Goal: Information Seeking & Learning: Learn about a topic

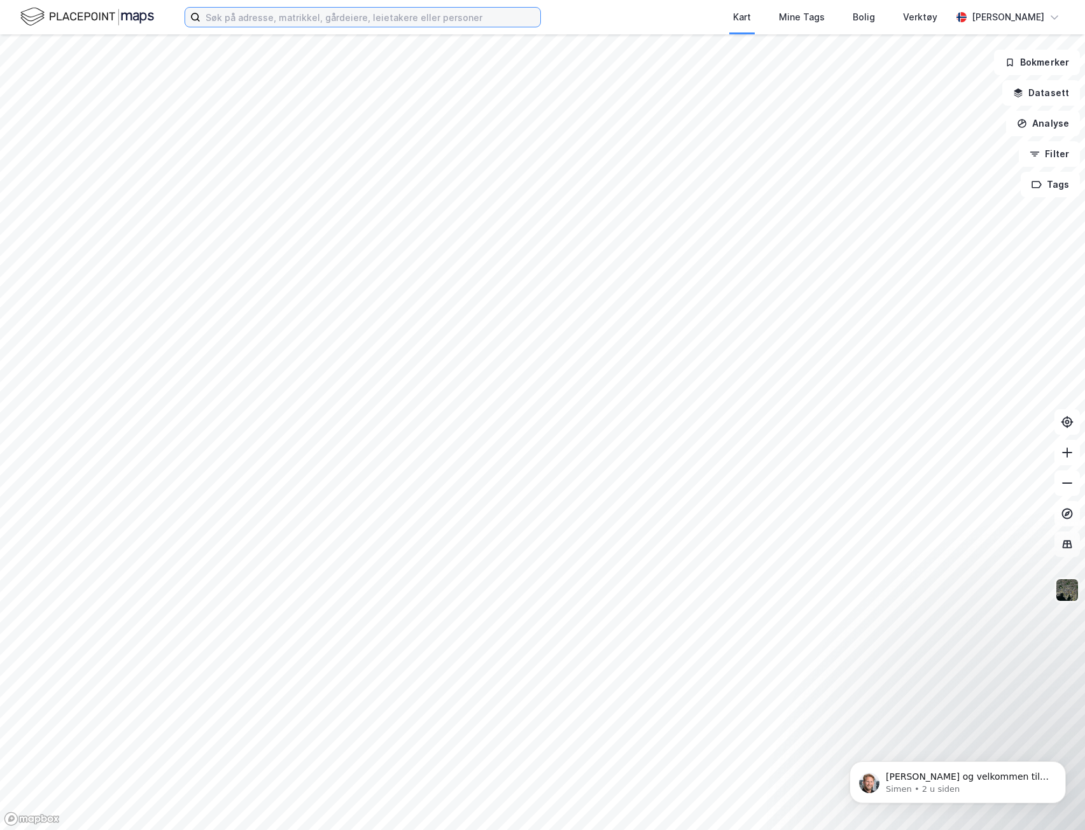
click at [415, 25] on input at bounding box center [371, 17] width 340 height 19
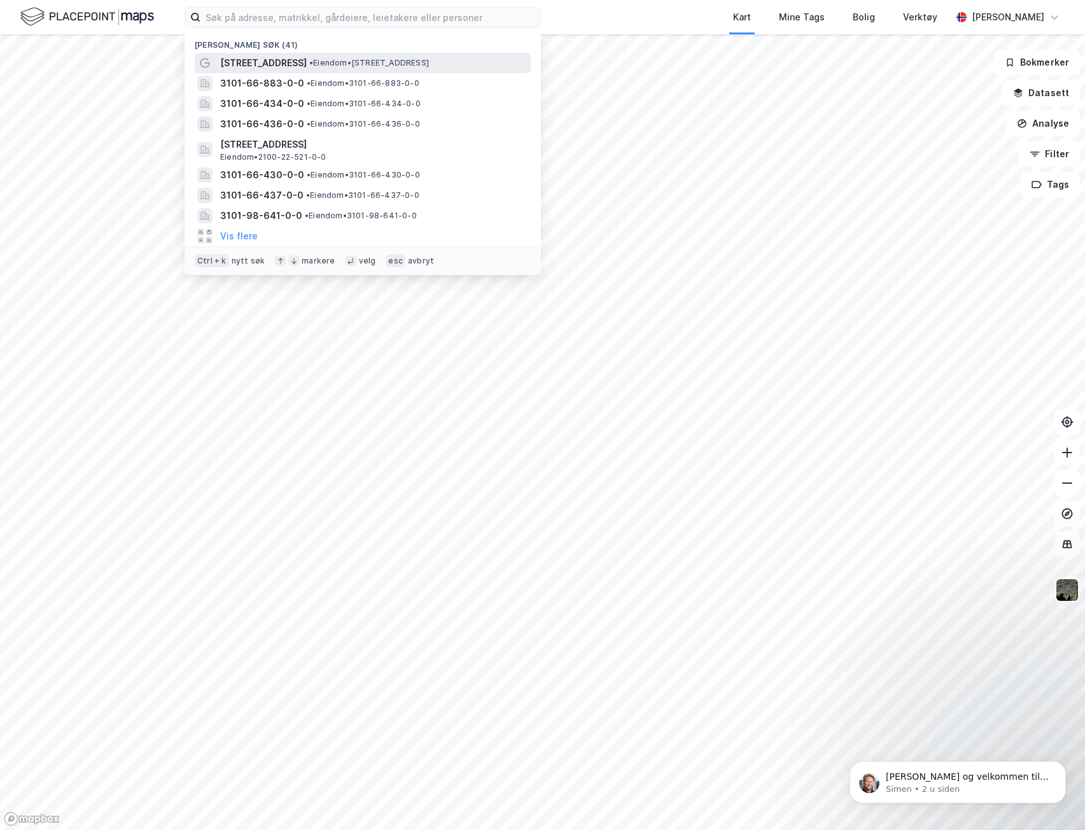
click at [267, 66] on span "[STREET_ADDRESS]" at bounding box center [263, 62] width 87 height 15
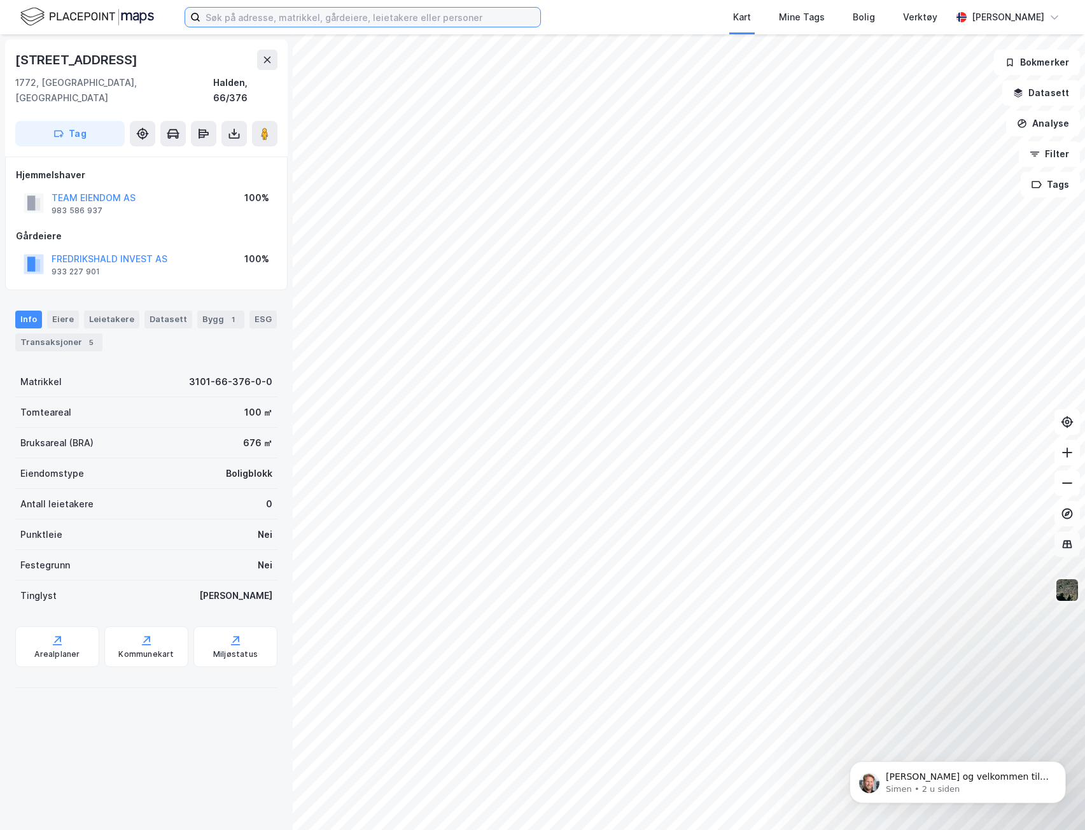
click at [294, 19] on input at bounding box center [371, 17] width 340 height 19
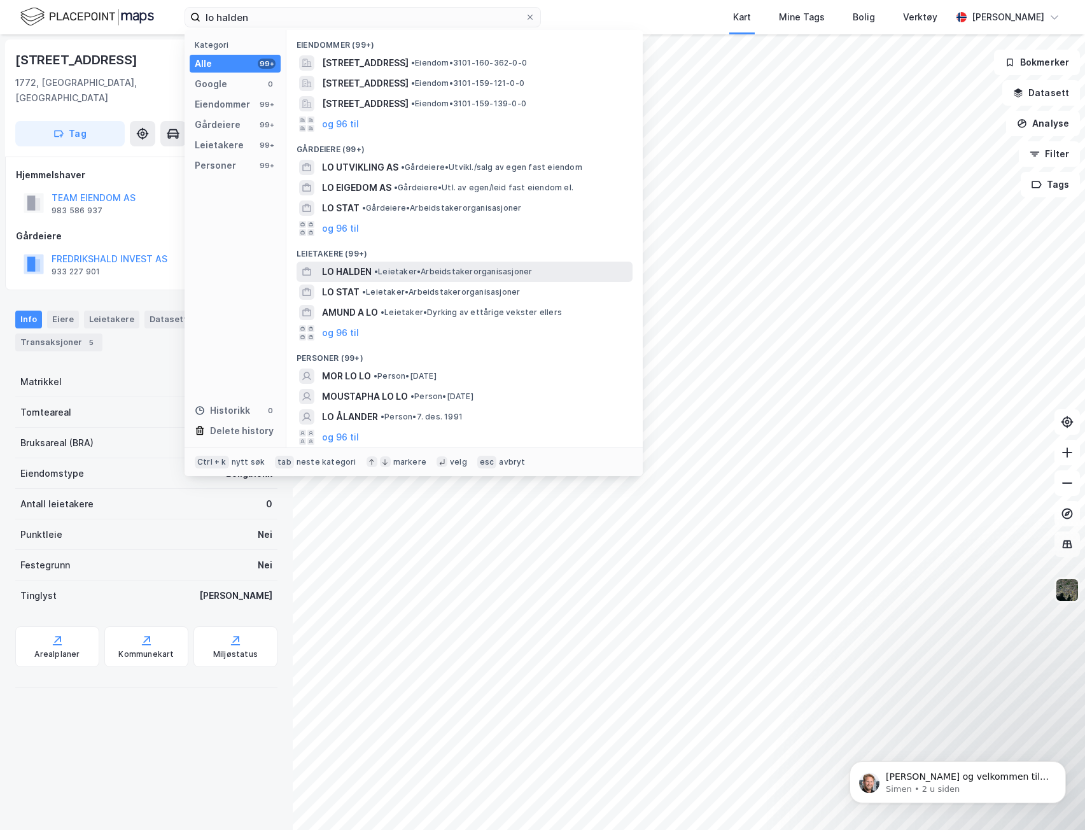
click at [339, 279] on span "LO HALDEN" at bounding box center [347, 271] width 50 height 15
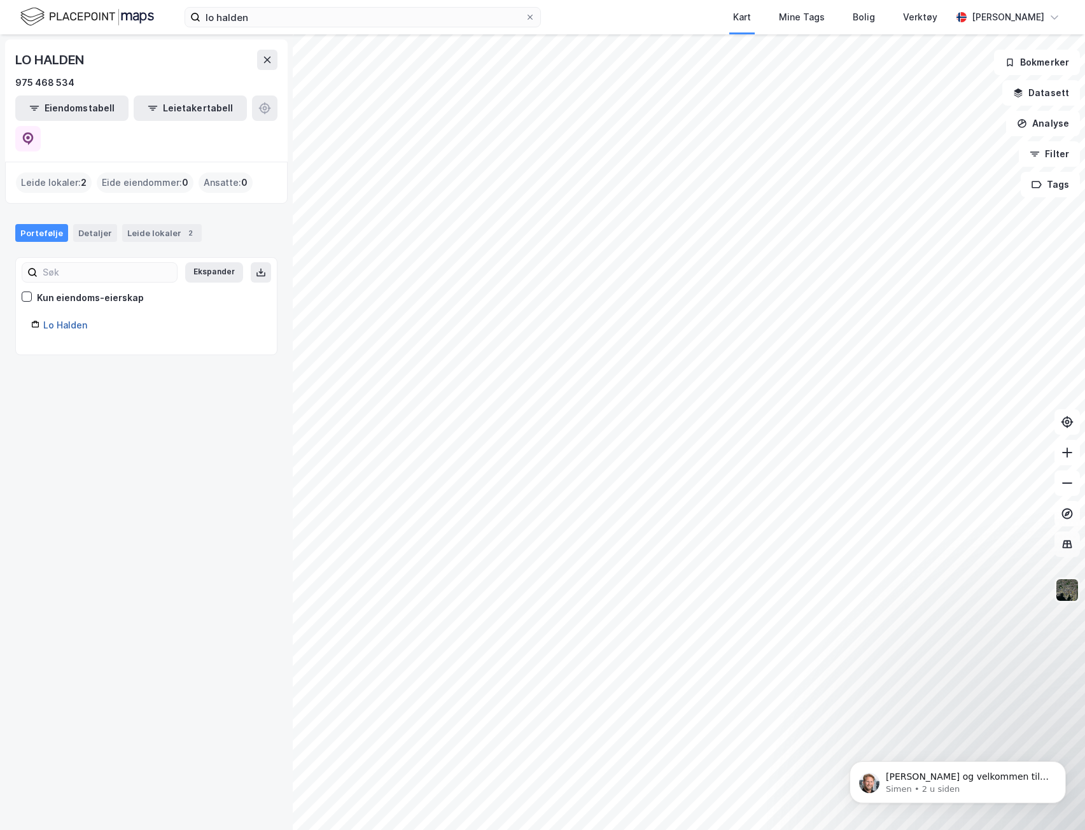
click at [71, 320] on link "Lo Halden" at bounding box center [65, 325] width 44 height 11
click at [136, 224] on div "Leide lokaler 2" at bounding box center [162, 233] width 80 height 18
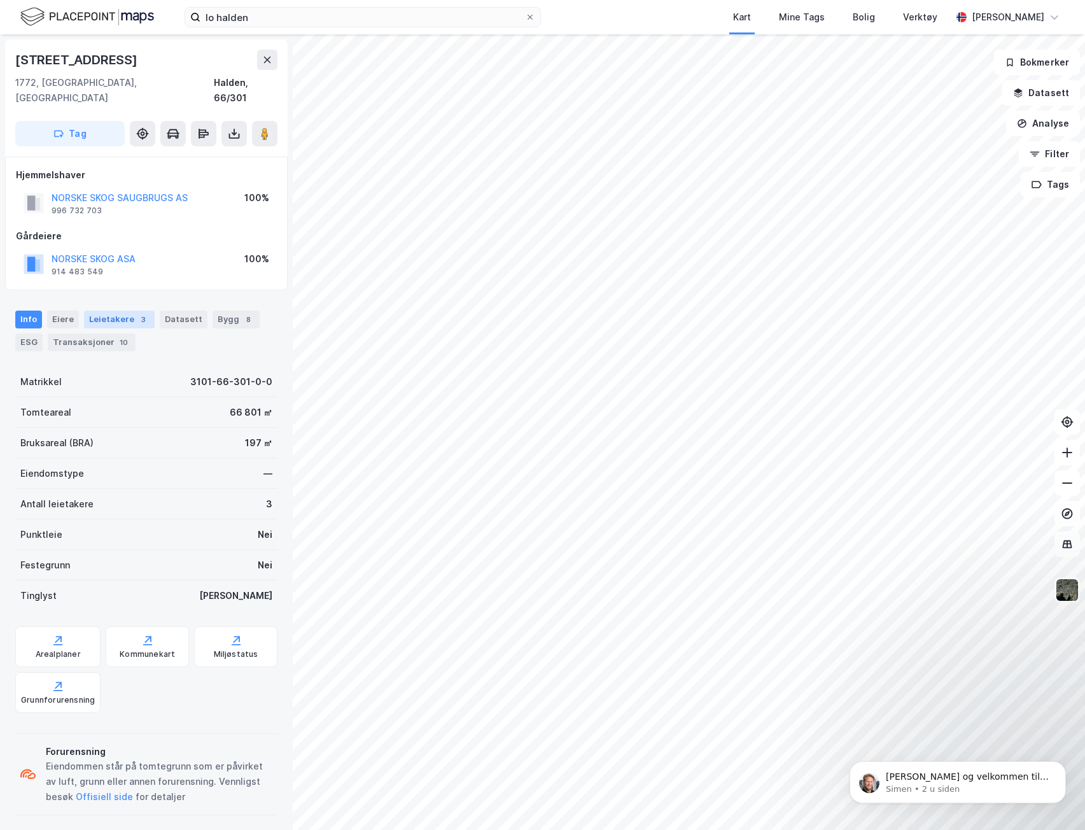
click at [113, 311] on div "Leietakere 3" at bounding box center [119, 320] width 71 height 18
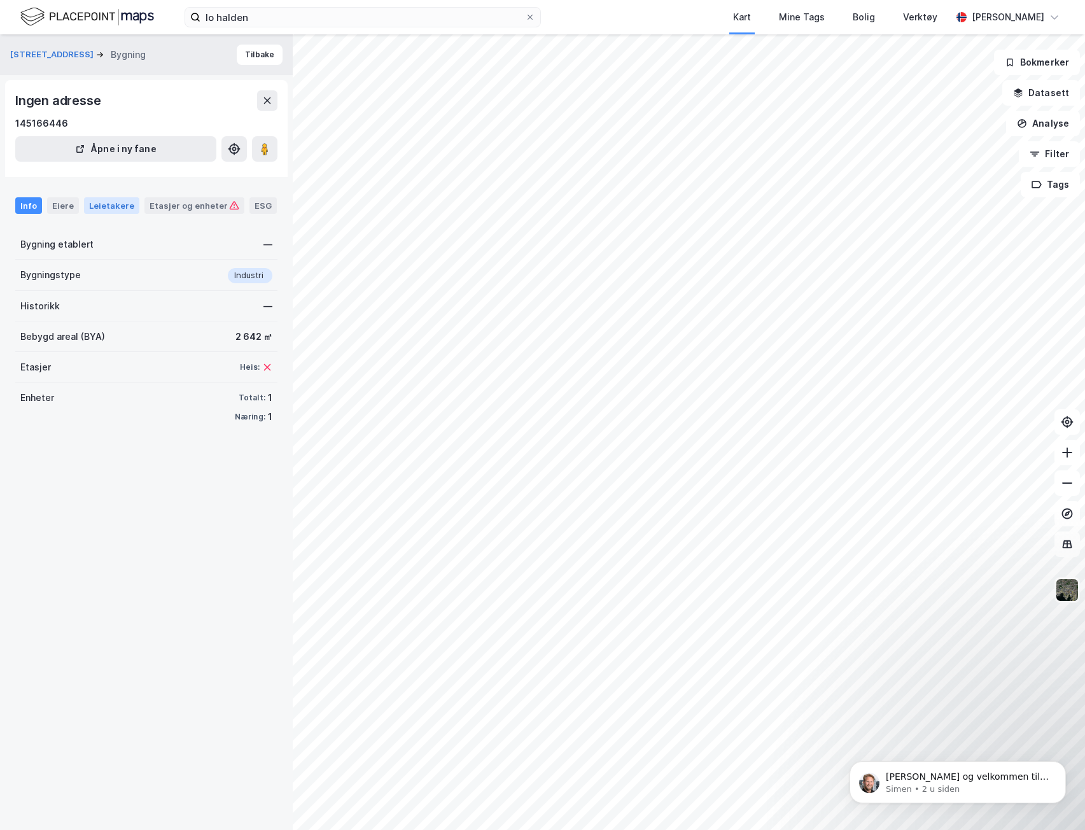
click at [115, 207] on div "Leietakere" at bounding box center [111, 205] width 55 height 17
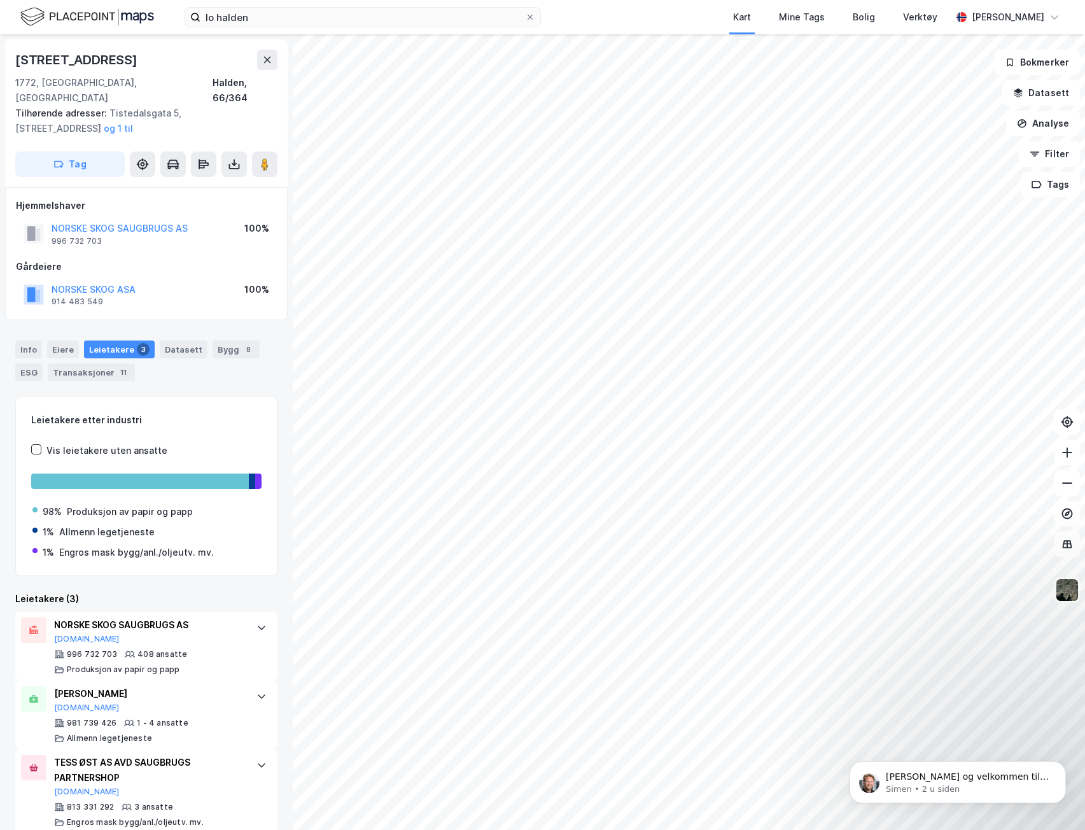
scroll to position [3, 0]
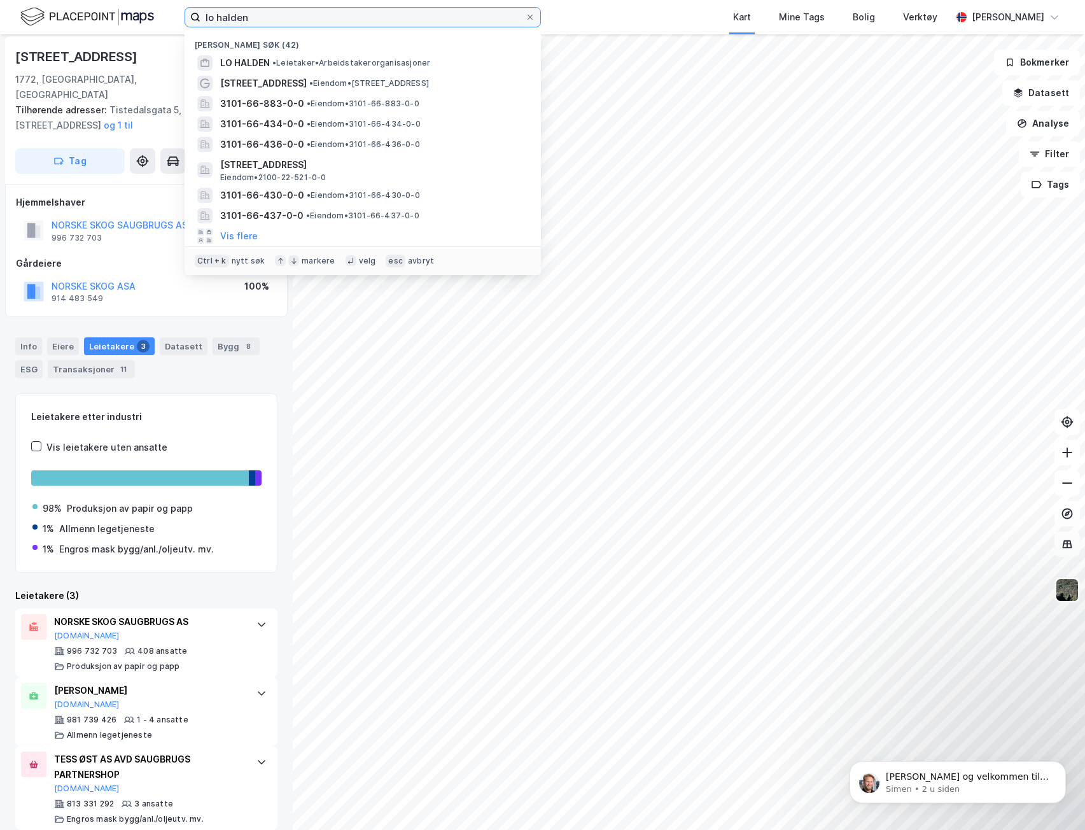
click at [285, 19] on input "lo halden" at bounding box center [363, 17] width 325 height 19
click at [292, 72] on div "LO HALDEN • Leietaker • Arbeidstakerorganisasjoner" at bounding box center [363, 63] width 336 height 20
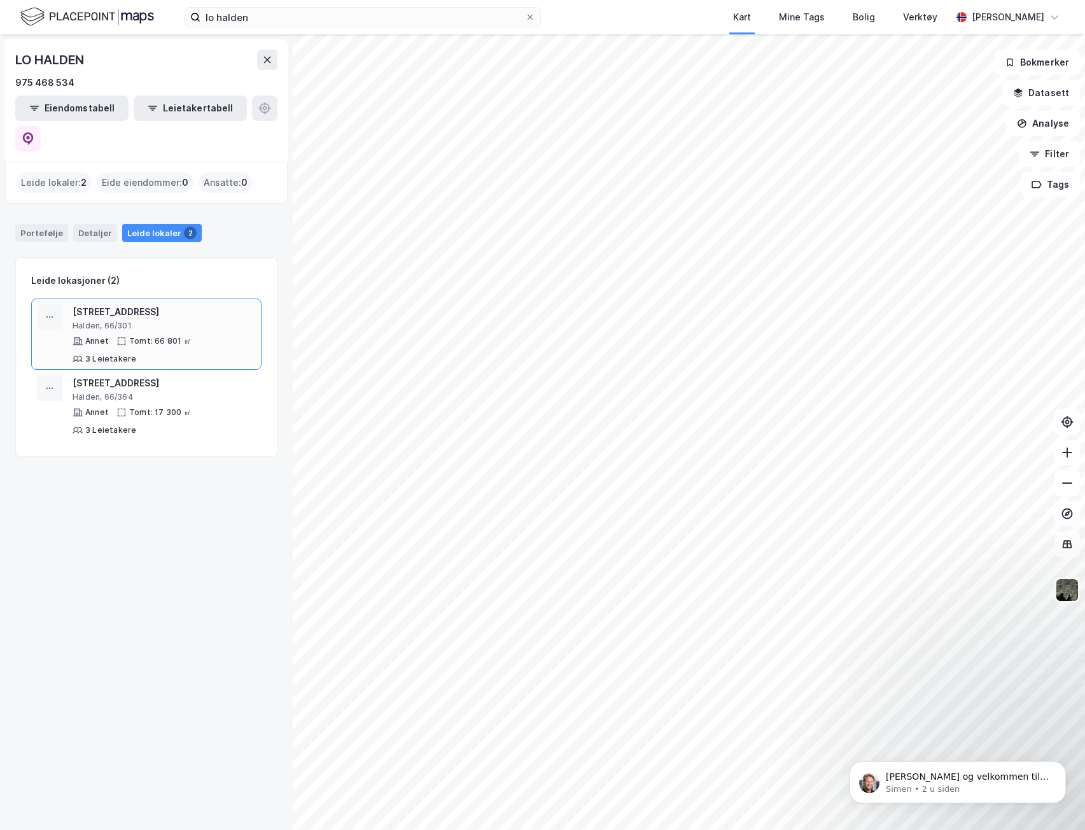
click at [88, 354] on div "3 Leietakere" at bounding box center [110, 359] width 51 height 10
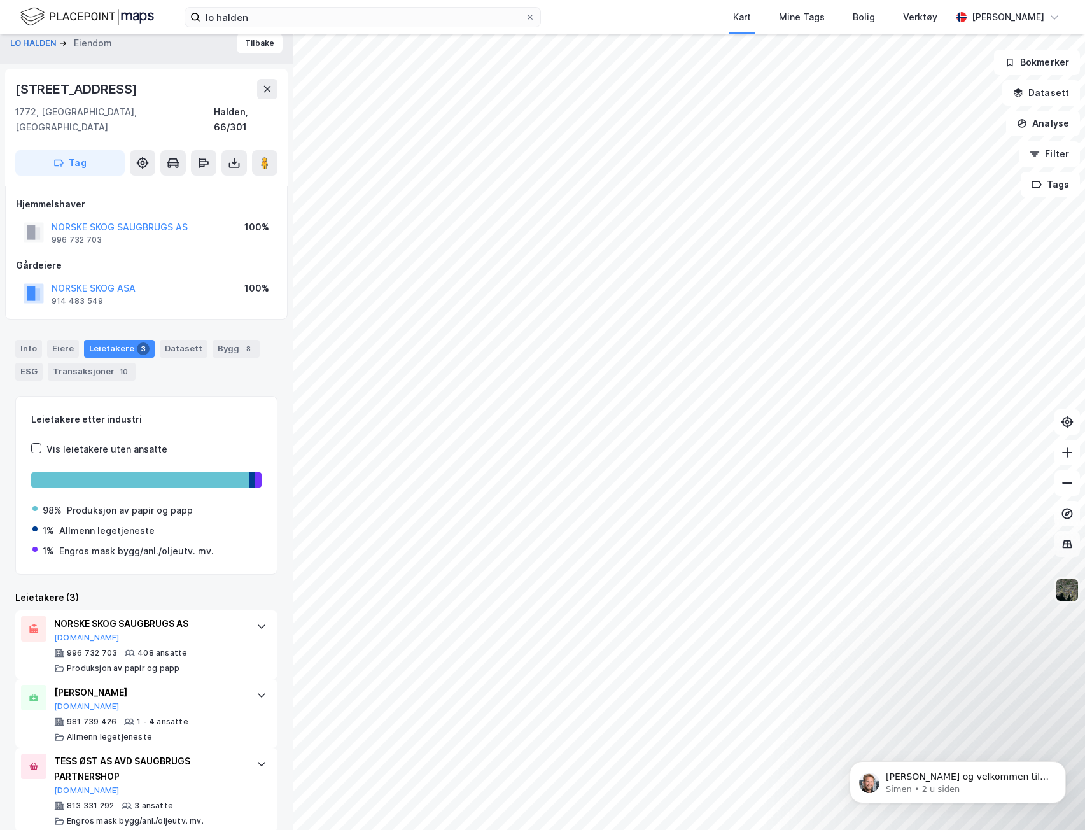
scroll to position [13, 0]
click at [87, 338] on div "Leietakere 3" at bounding box center [119, 347] width 71 height 18
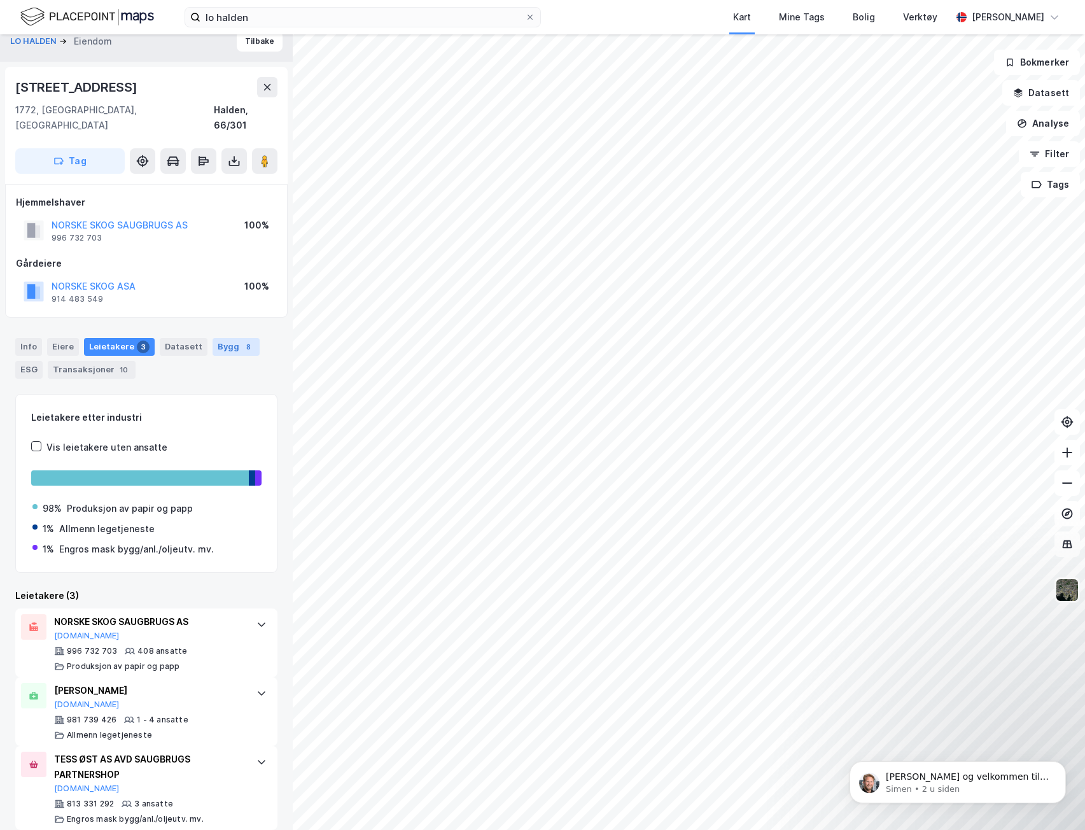
click at [229, 338] on div "Bygg 8" at bounding box center [236, 347] width 47 height 18
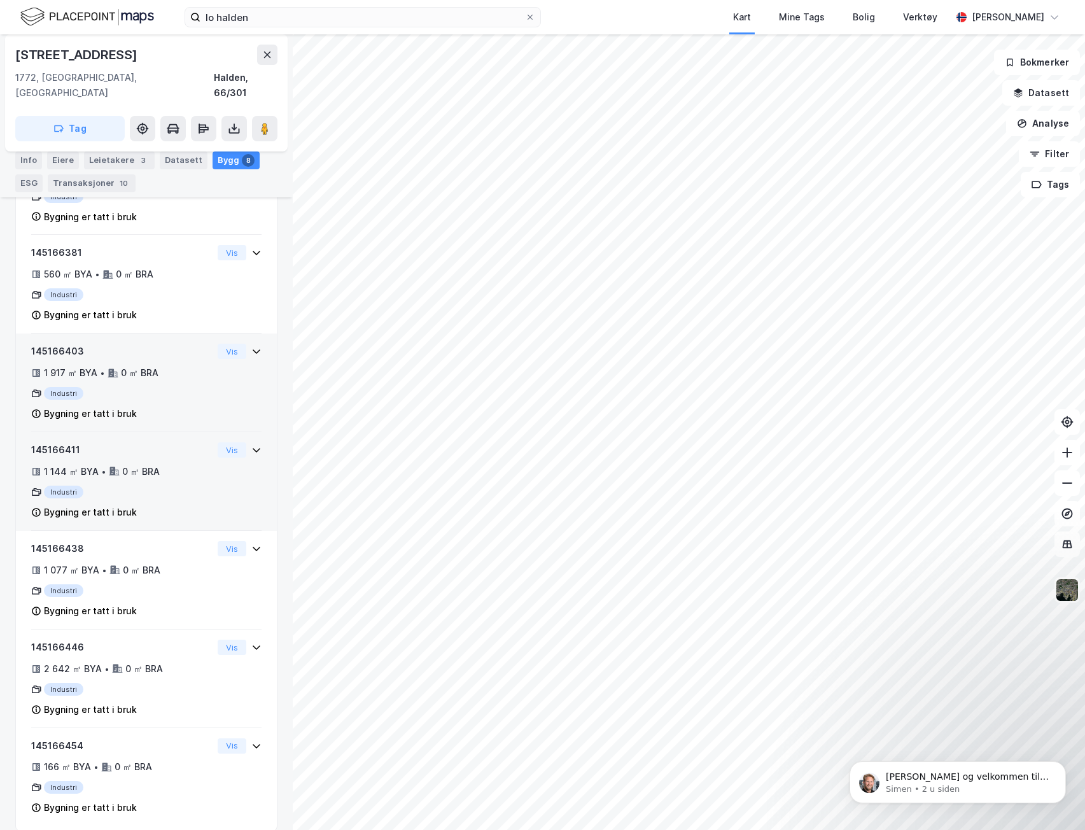
scroll to position [467, 0]
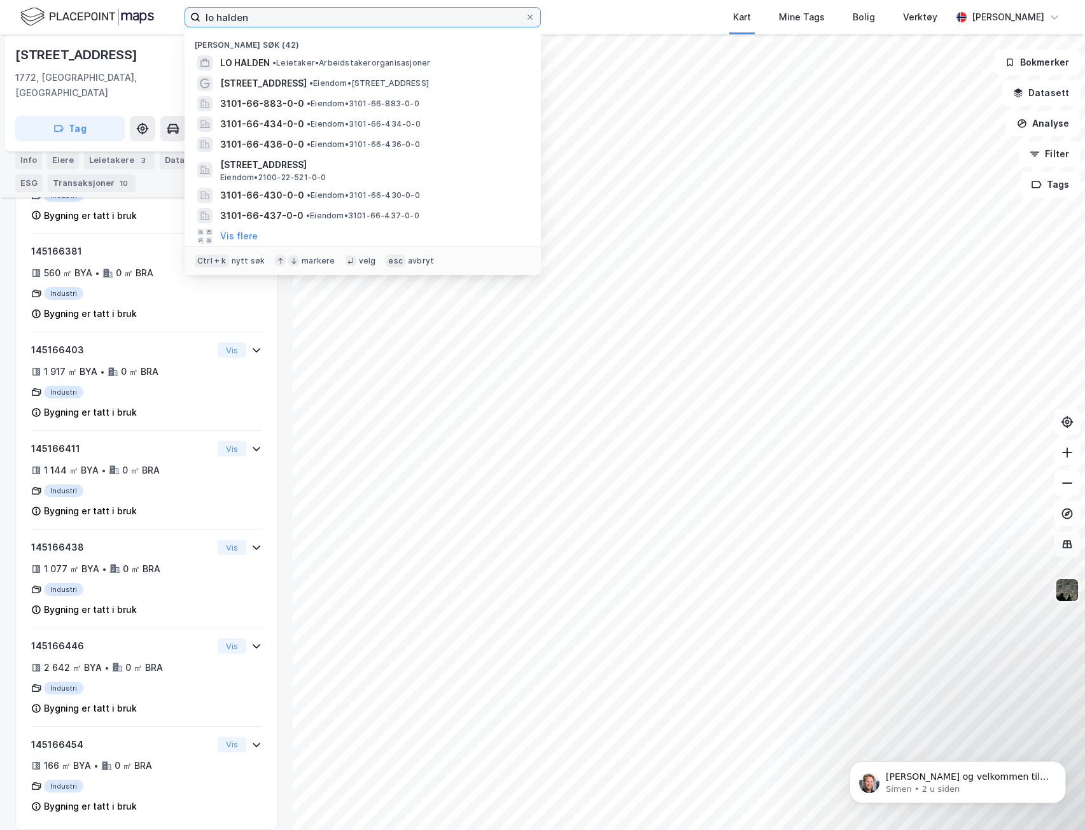
click at [292, 17] on input "lo halden" at bounding box center [363, 17] width 325 height 19
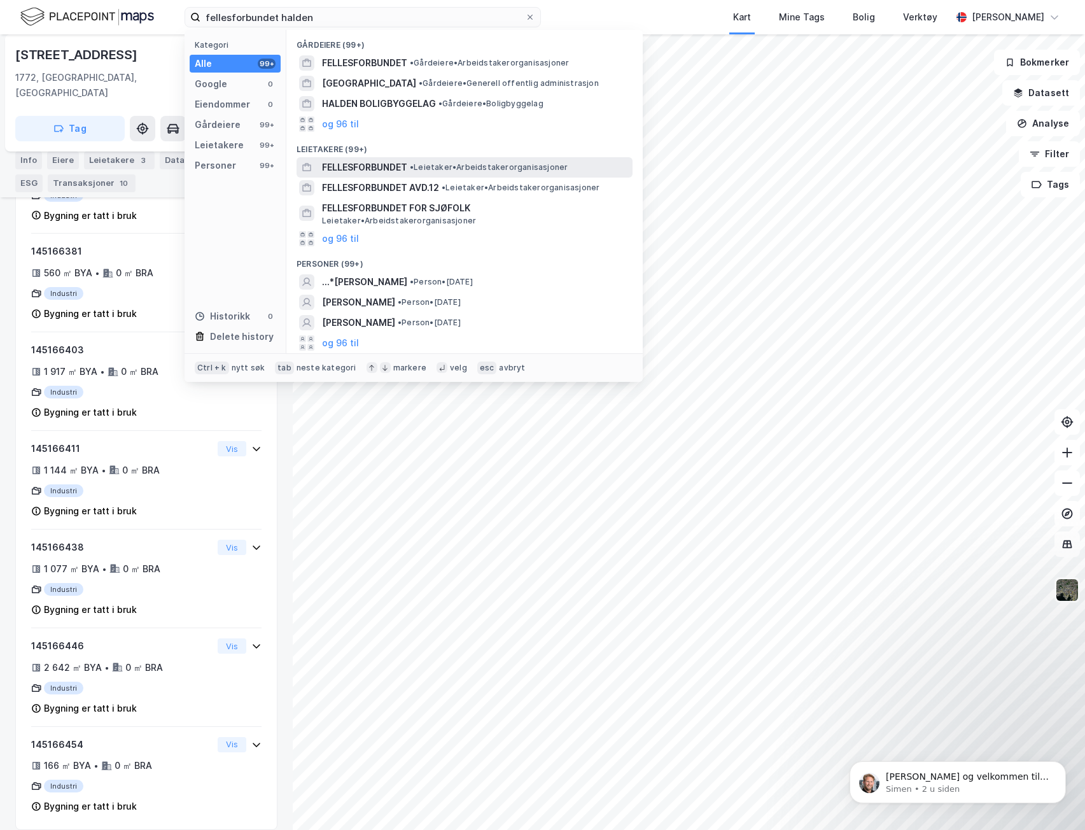
click at [436, 166] on span "• Leietaker • Arbeidstakerorganisasjoner" at bounding box center [489, 167] width 158 height 10
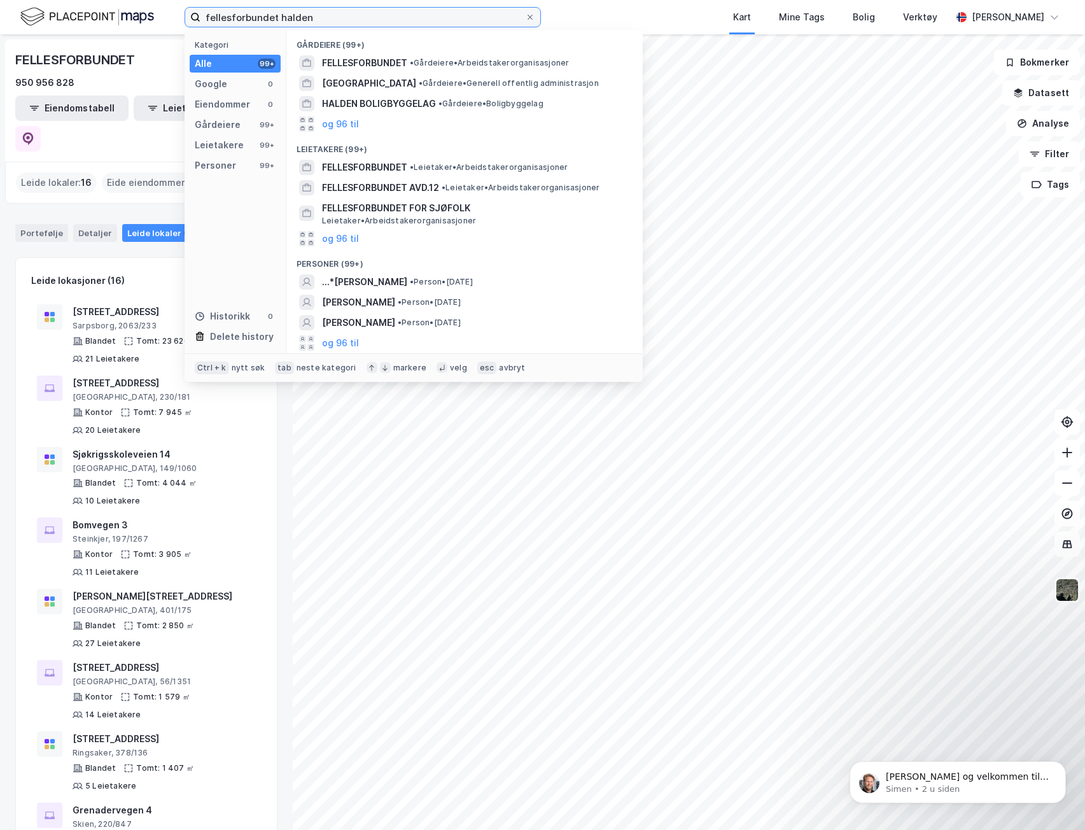
click at [304, 22] on input "fellesforbundet halden" at bounding box center [363, 17] width 325 height 19
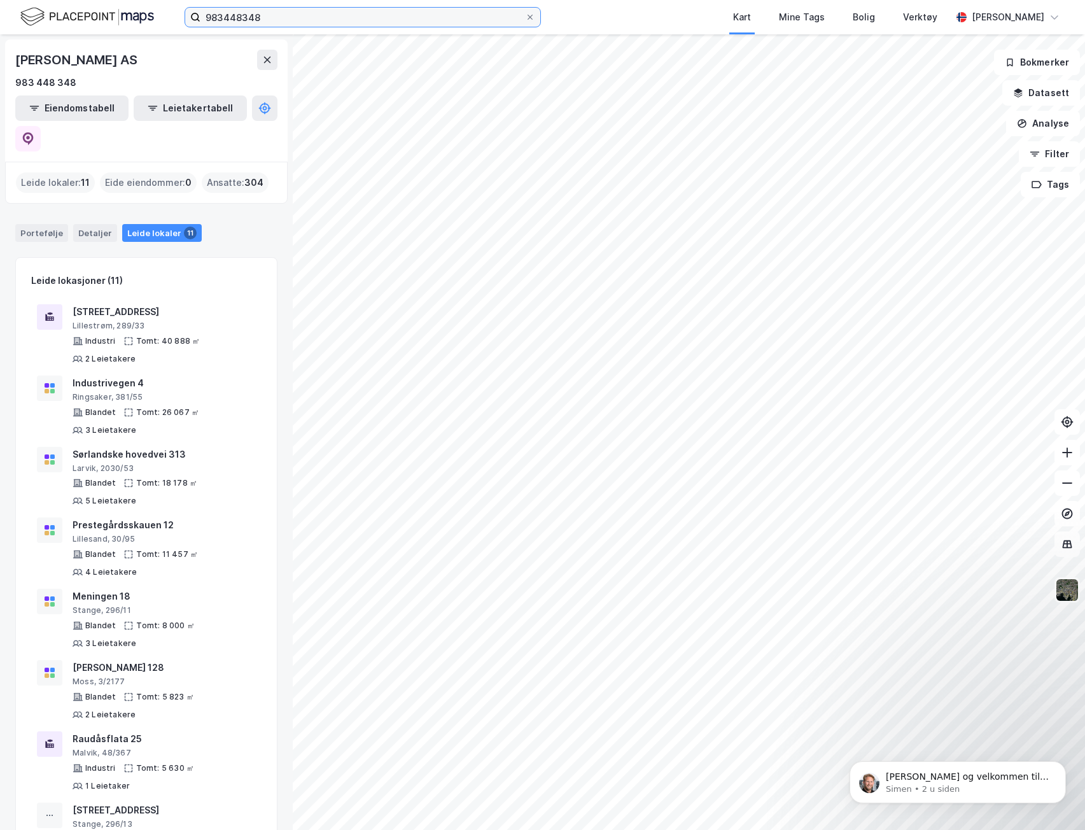
drag, startPoint x: 285, startPoint y: 22, endPoint x: -1, endPoint y: 12, distance: 285.3
click at [0, 12] on html "983448348 Kart Mine Tags Bolig Verktøy [PERSON_NAME][GEOGRAPHIC_DATA] AS 983 44…" at bounding box center [542, 415] width 1085 height 830
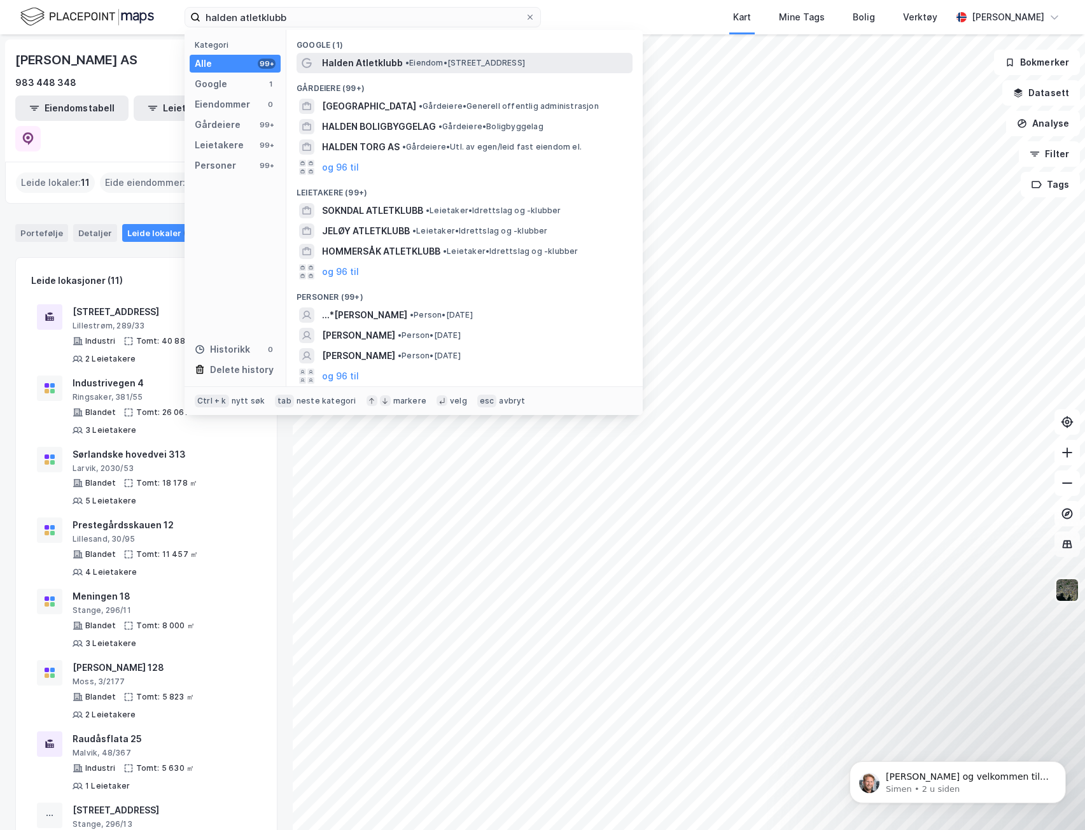
click at [431, 59] on span "• Eiendom • [STREET_ADDRESS]" at bounding box center [465, 63] width 120 height 10
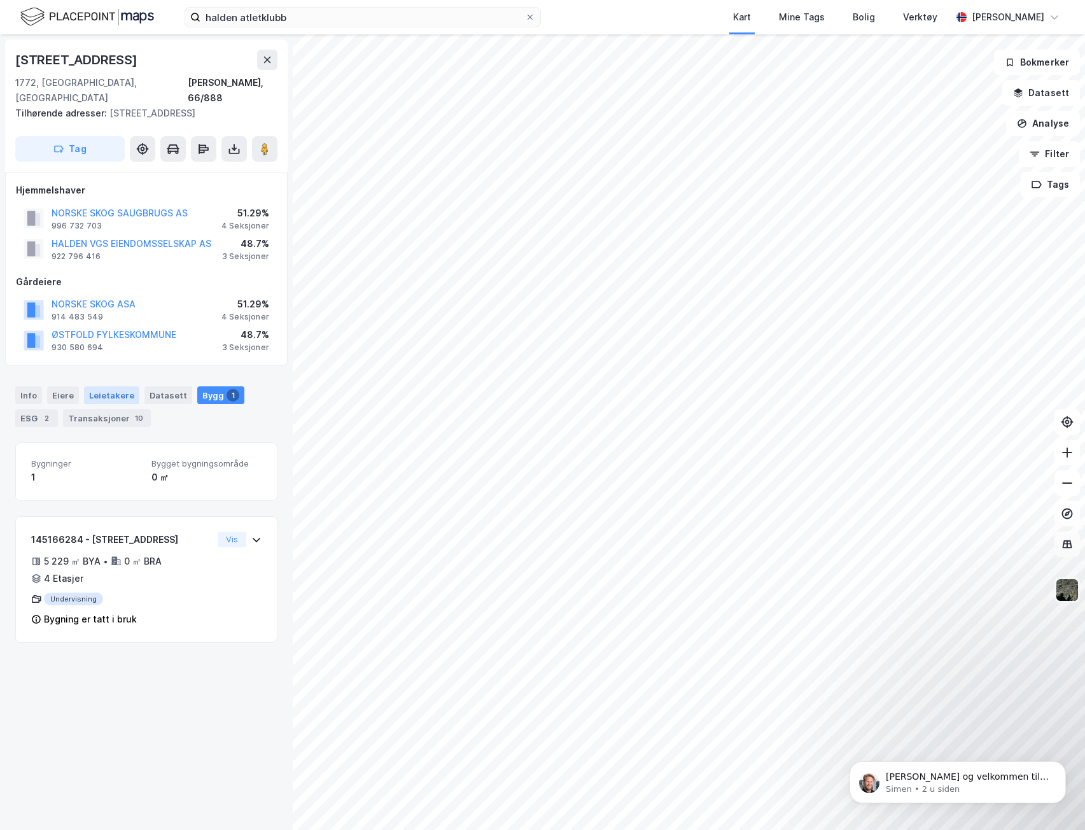
click at [117, 387] on div "Leietakere" at bounding box center [111, 395] width 55 height 18
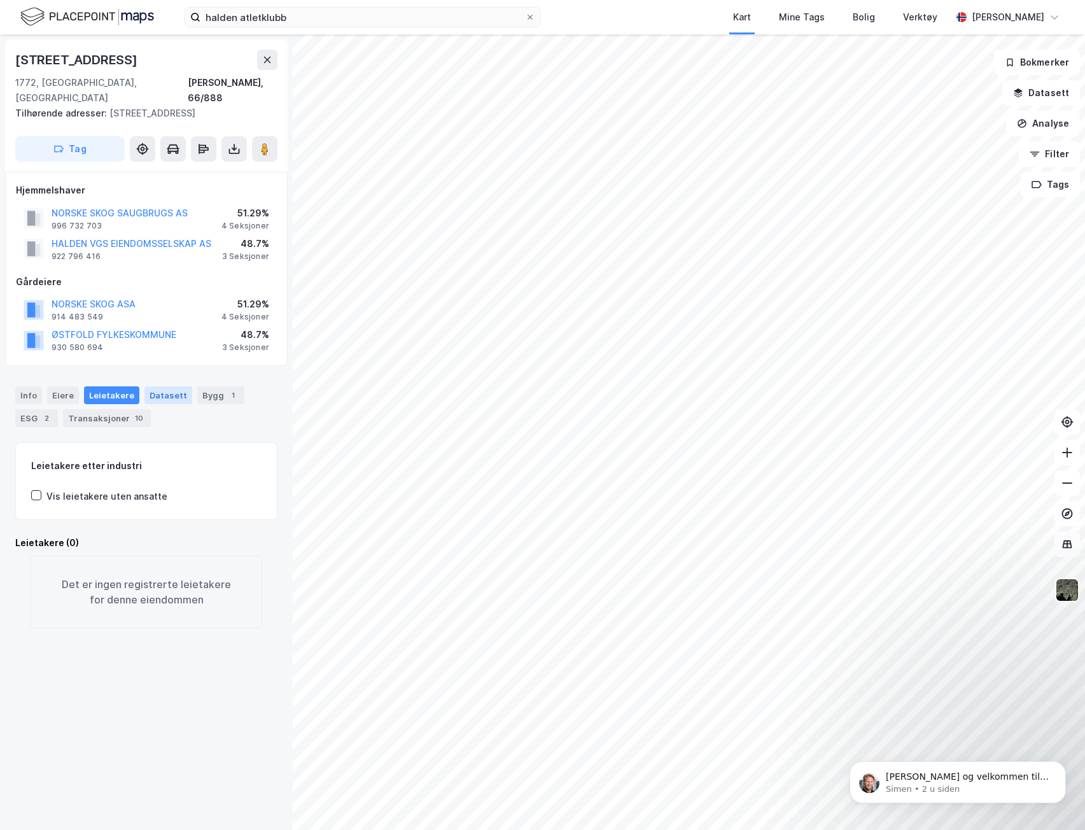
click at [158, 386] on div "Datasett" at bounding box center [168, 395] width 48 height 18
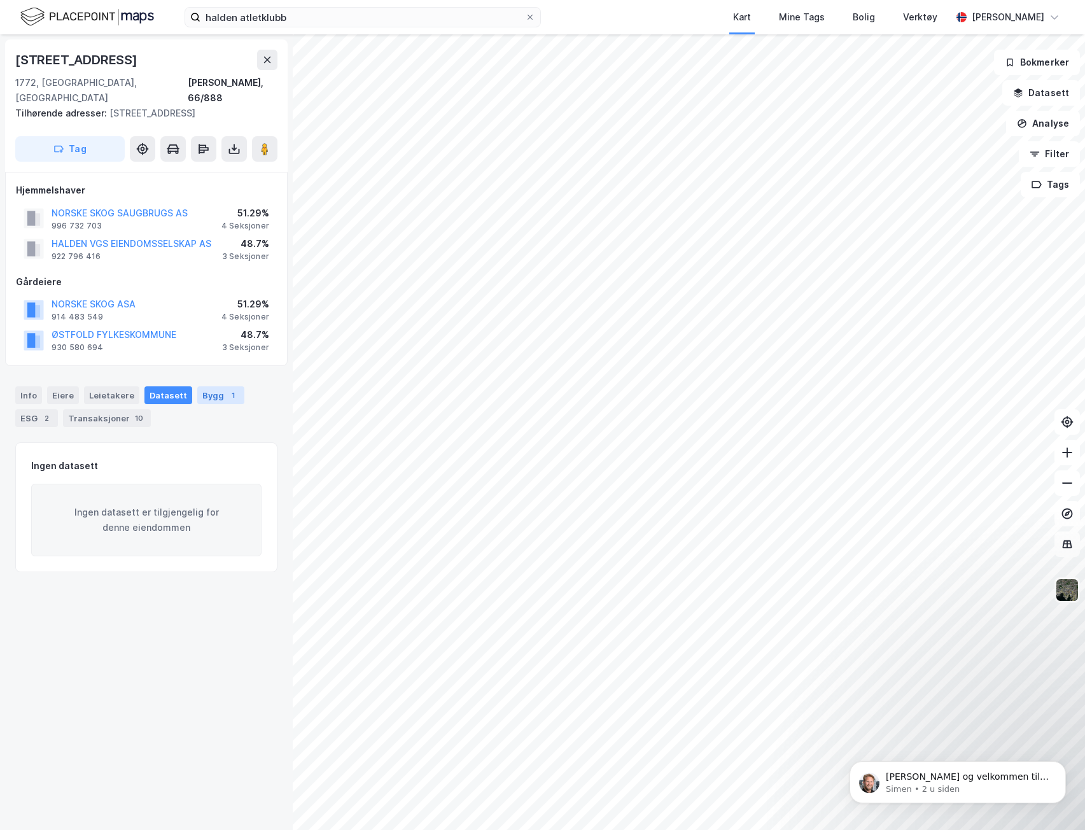
click at [197, 386] on div "Bygg 1" at bounding box center [220, 395] width 47 height 18
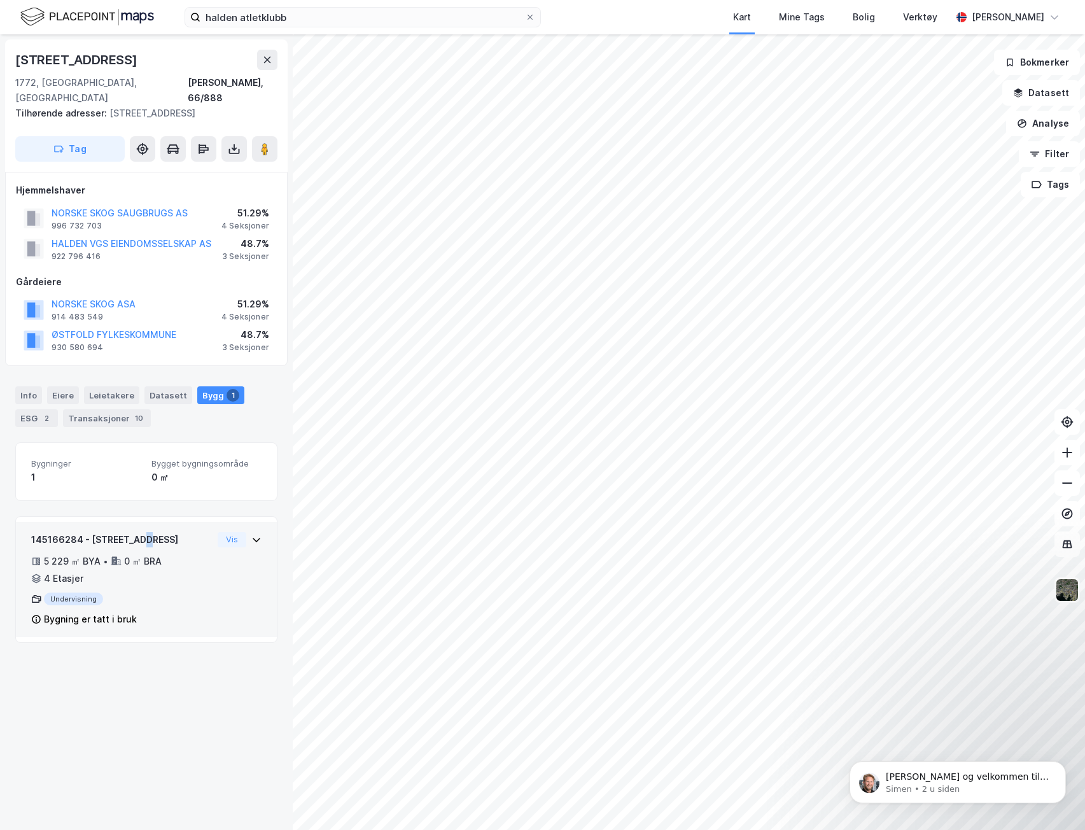
click at [137, 533] on div "145166284 - [STREET_ADDRESS] 5 229 ㎡ BYA • 0 ㎡ BRA • 4 Etasjer Undervisning Byg…" at bounding box center [121, 579] width 181 height 95
click at [194, 537] on div "145166284 - [STREET_ADDRESS] 5 229 ㎡ BYA • 0 ㎡ BRA • 4 Etasjer Undervisning Byg…" at bounding box center [121, 579] width 181 height 95
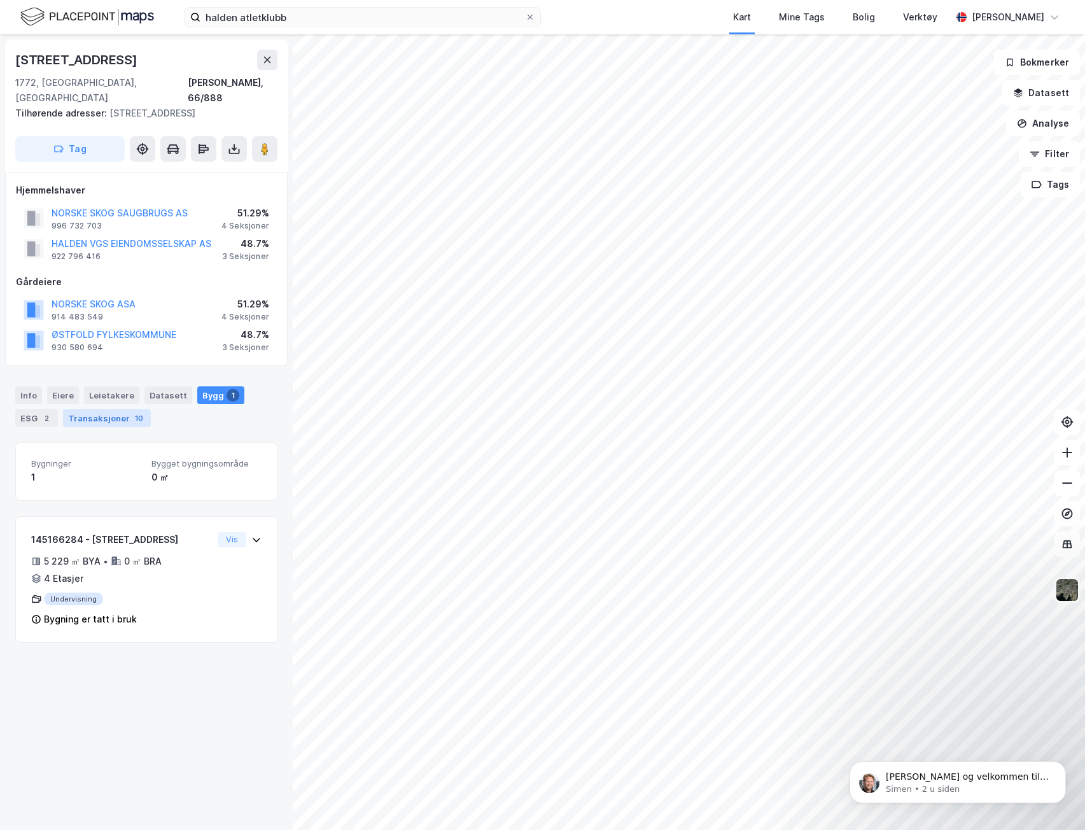
click at [111, 409] on div "Transaksjoner 10" at bounding box center [107, 418] width 88 height 18
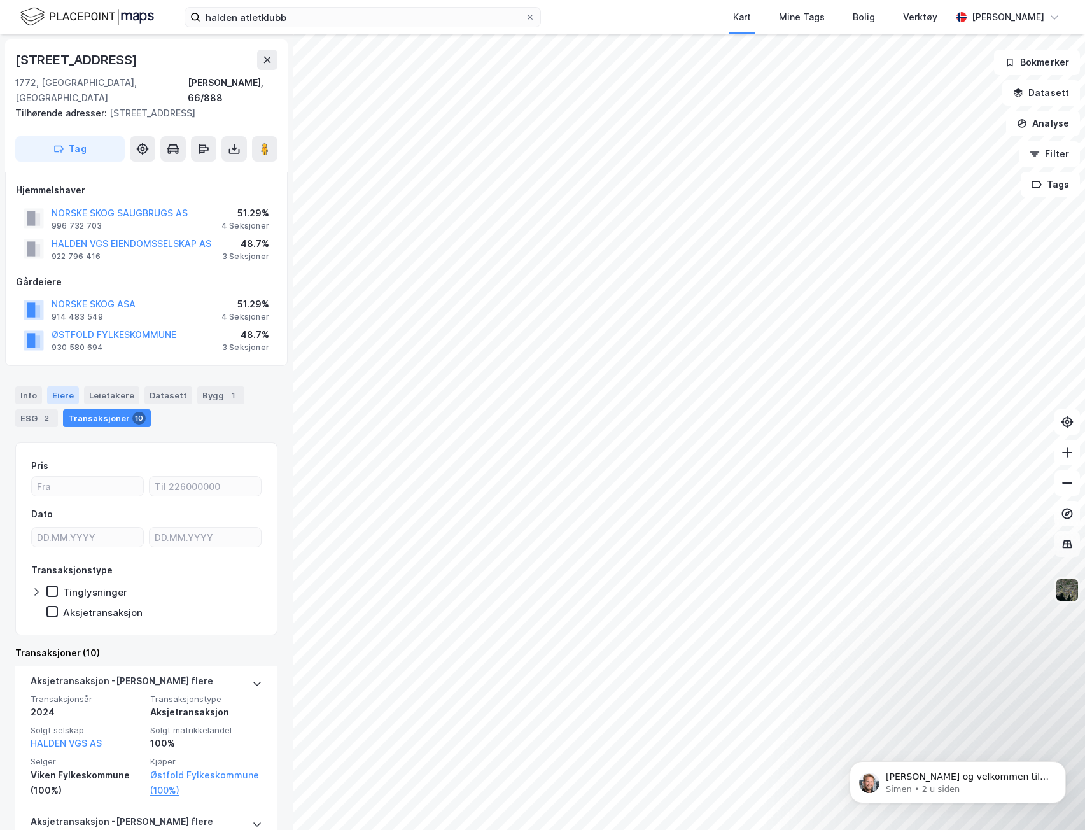
click at [63, 388] on div "Eiere" at bounding box center [63, 395] width 32 height 18
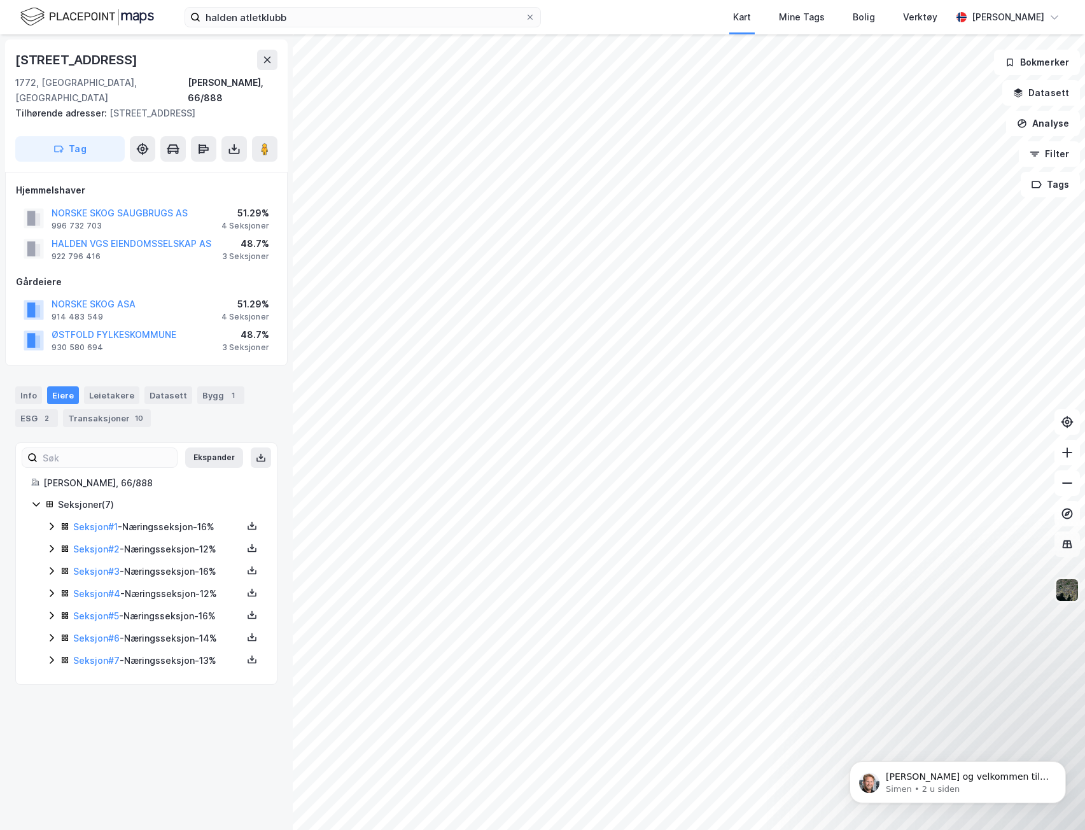
click at [50, 521] on icon at bounding box center [51, 526] width 10 height 10
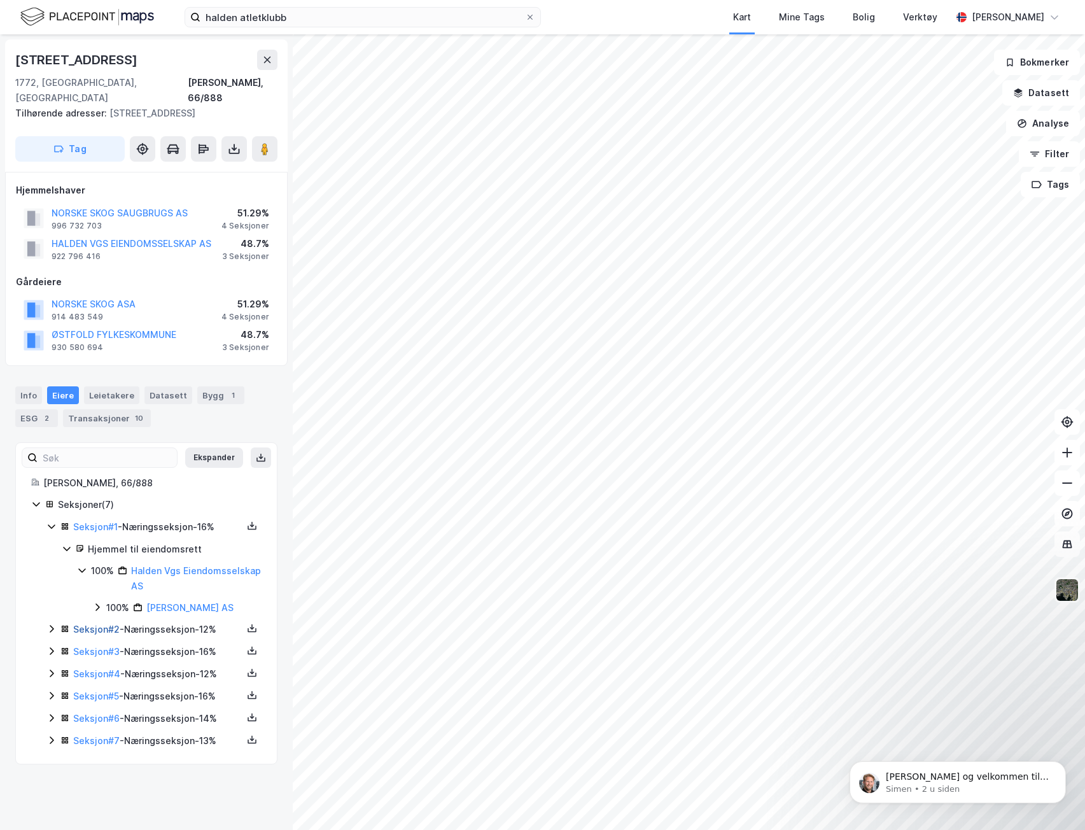
click at [76, 624] on link "Seksjon # 2" at bounding box center [96, 629] width 46 height 11
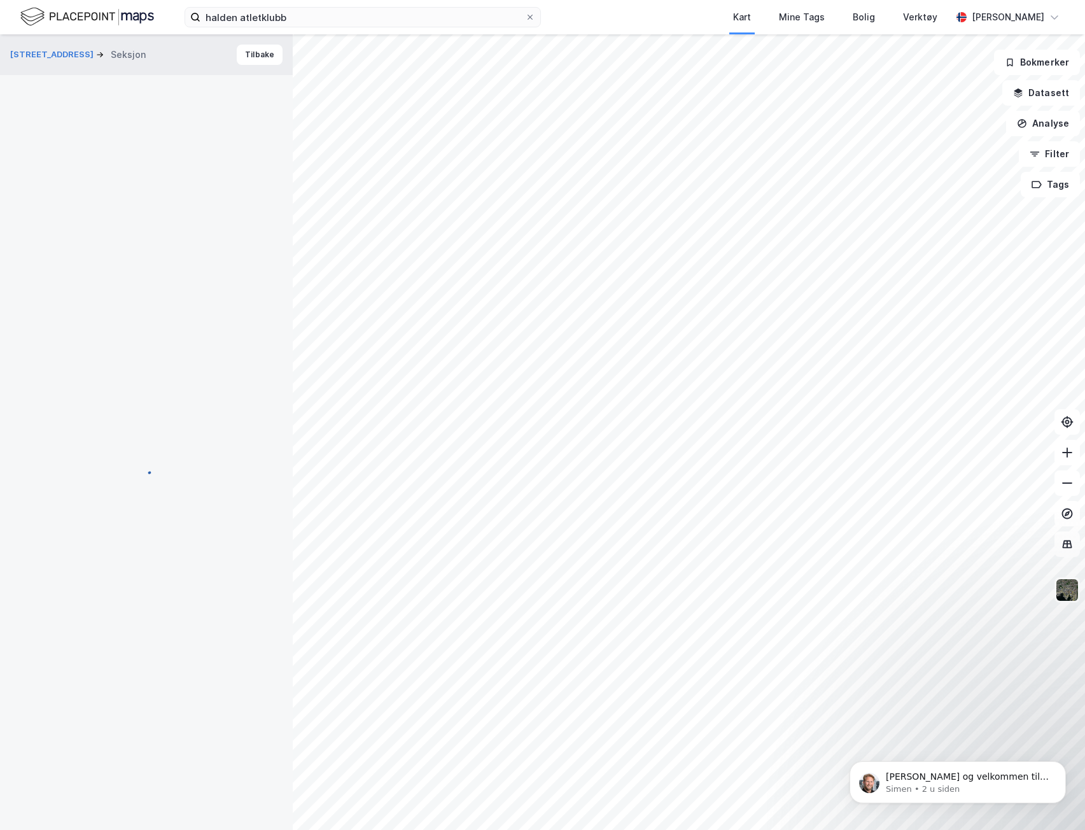
scroll to position [4, 0]
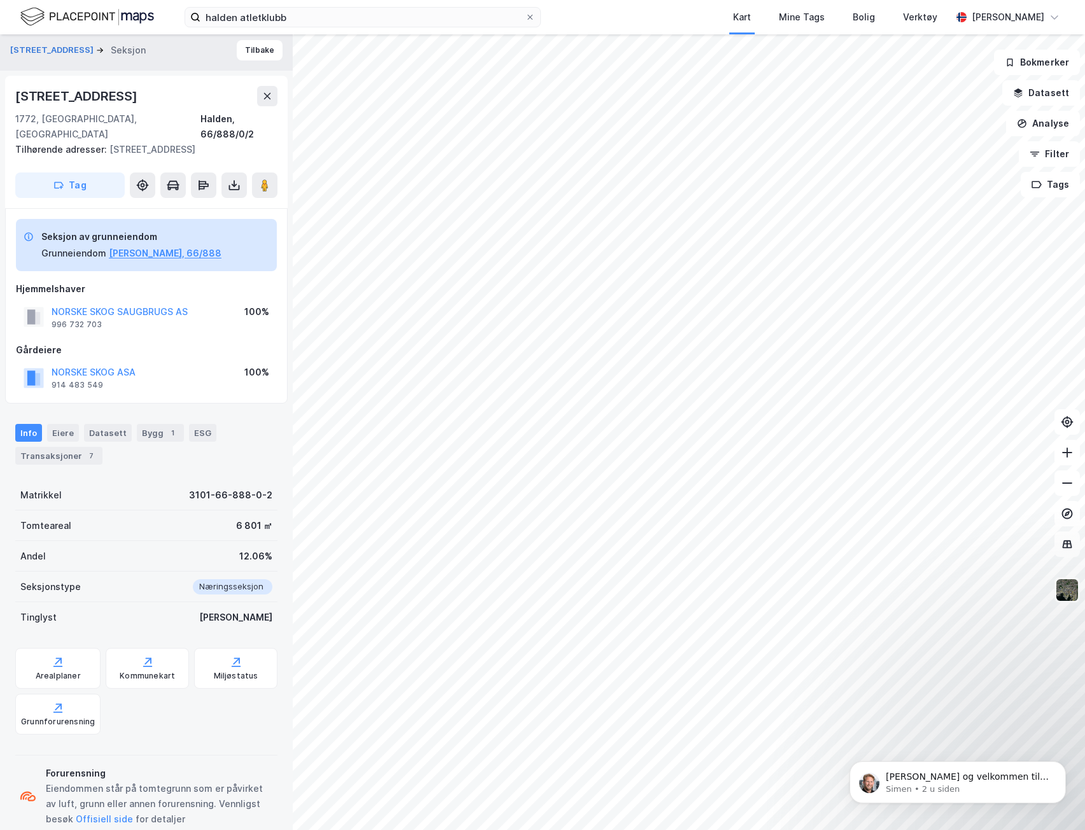
click at [73, 451] on div "Info Eiere Datasett Bygg 1 ESG Transaksjoner 7" at bounding box center [146, 439] width 293 height 61
click at [74, 447] on div "Transaksjoner 7" at bounding box center [58, 456] width 87 height 18
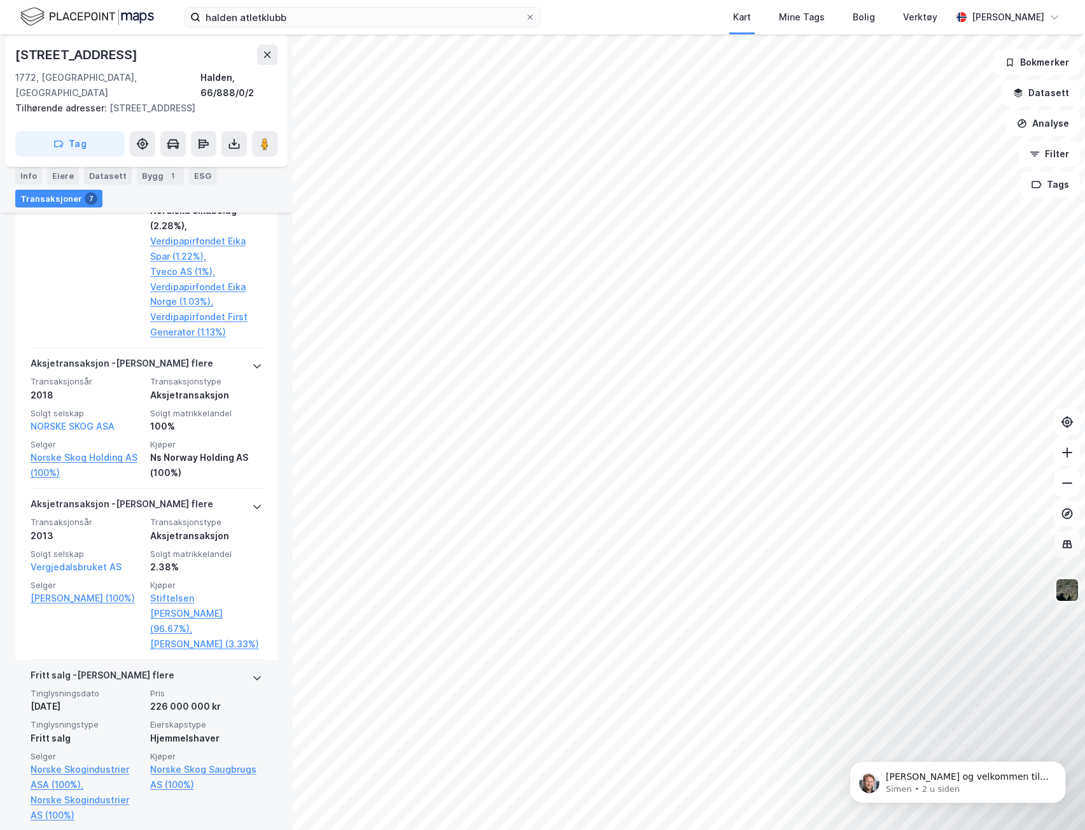
scroll to position [2660, 0]
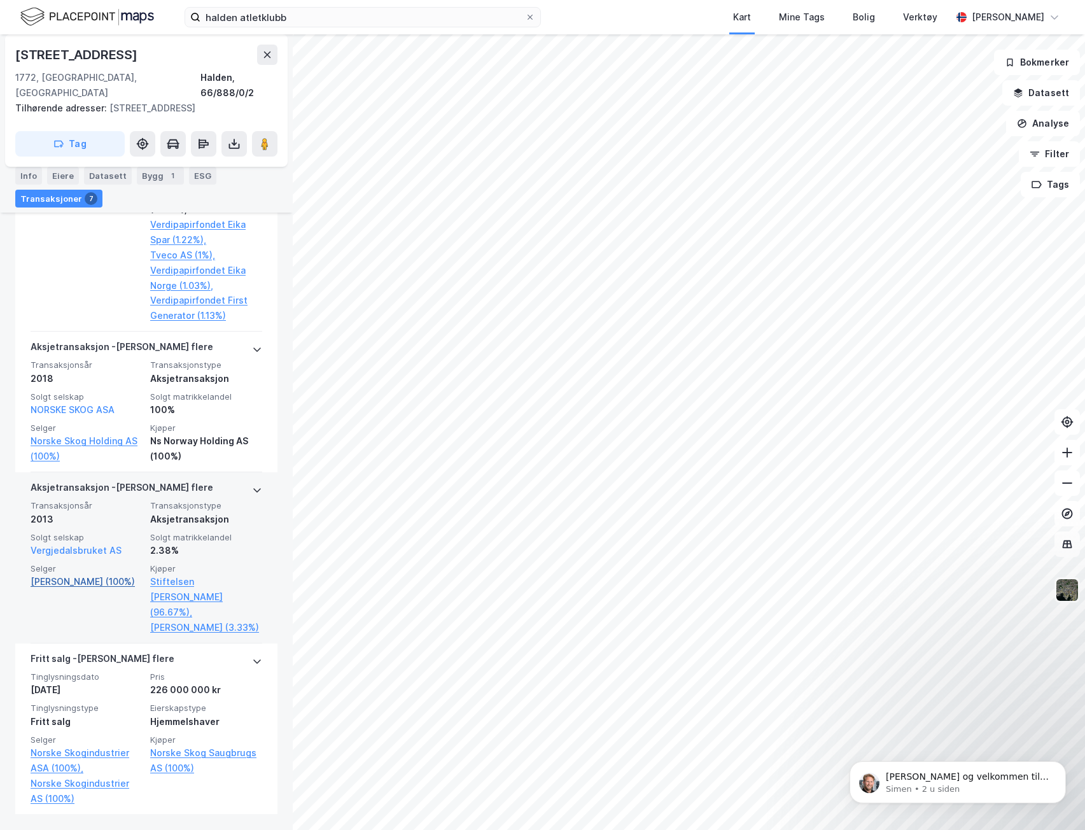
click at [97, 588] on link "[PERSON_NAME] (100%)" at bounding box center [87, 581] width 112 height 15
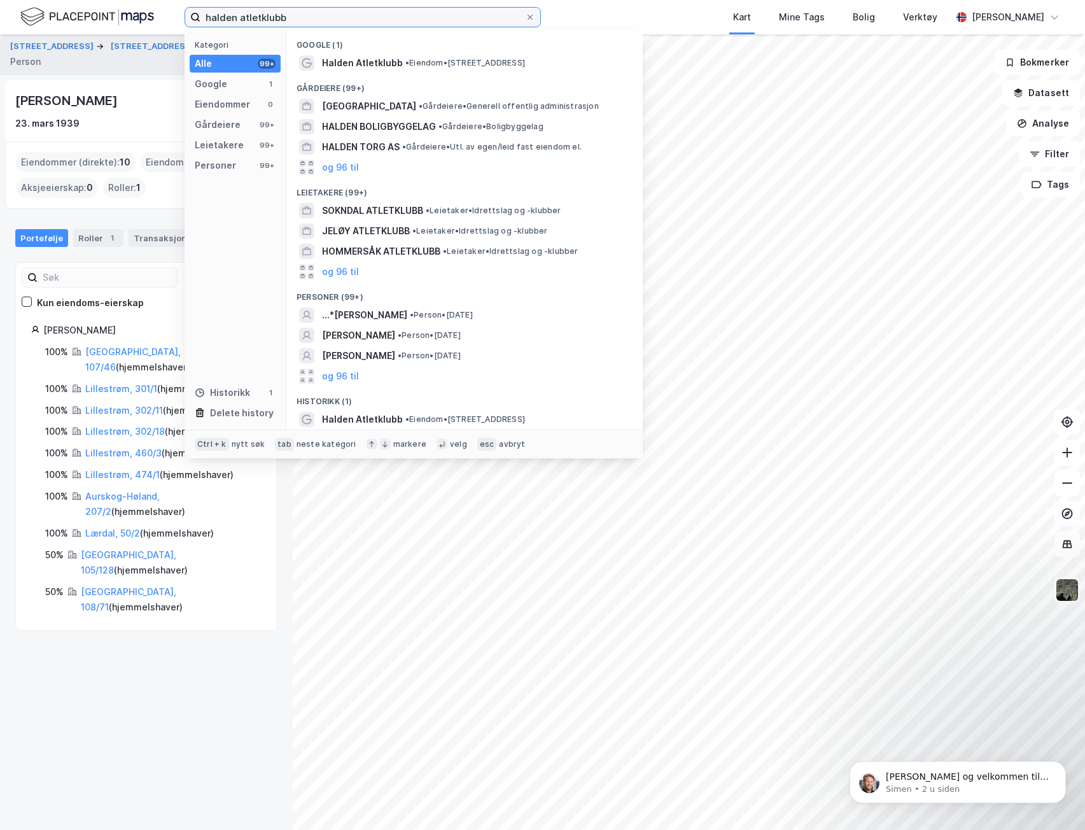
drag, startPoint x: 257, startPoint y: 13, endPoint x: -1, endPoint y: 0, distance: 258.1
click at [0, 0] on html "halden atletklubb Kategori Alle 99+ Google 1 Eiendommer 0 Gårdeiere 99+ Leietak…" at bounding box center [542, 415] width 1085 height 830
type input "sauøya"
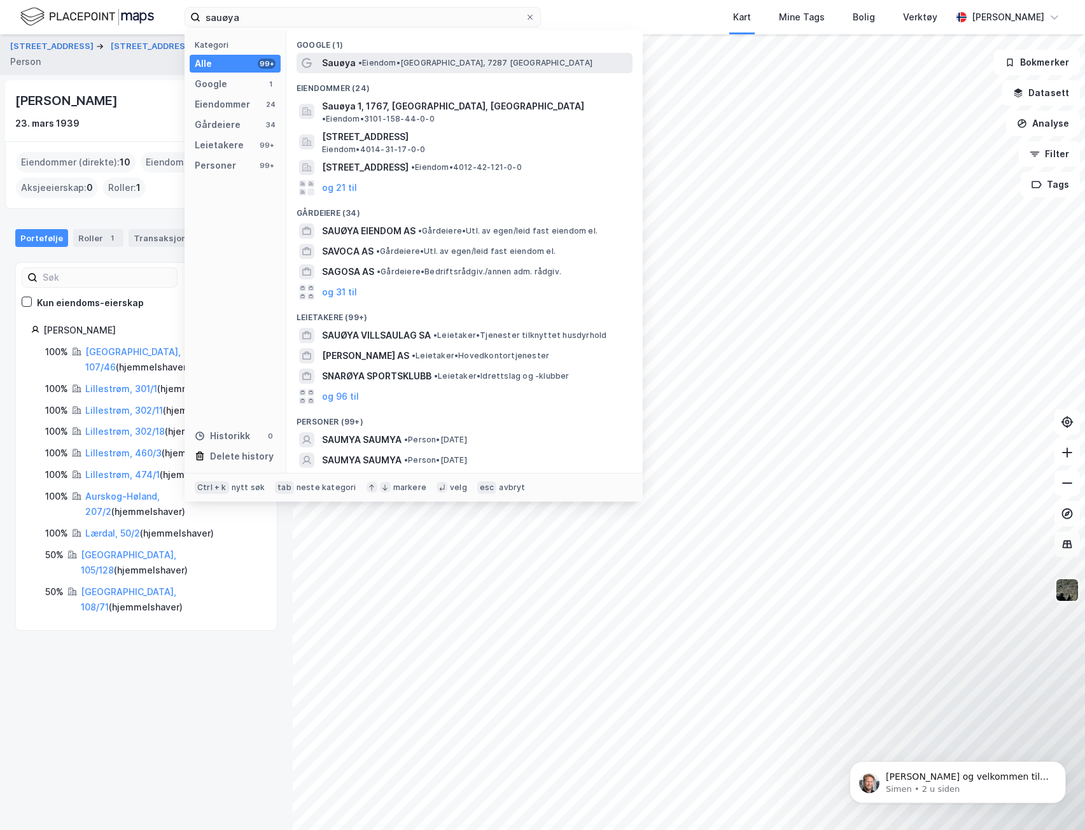
click at [327, 65] on span "Sauøya" at bounding box center [339, 62] width 34 height 15
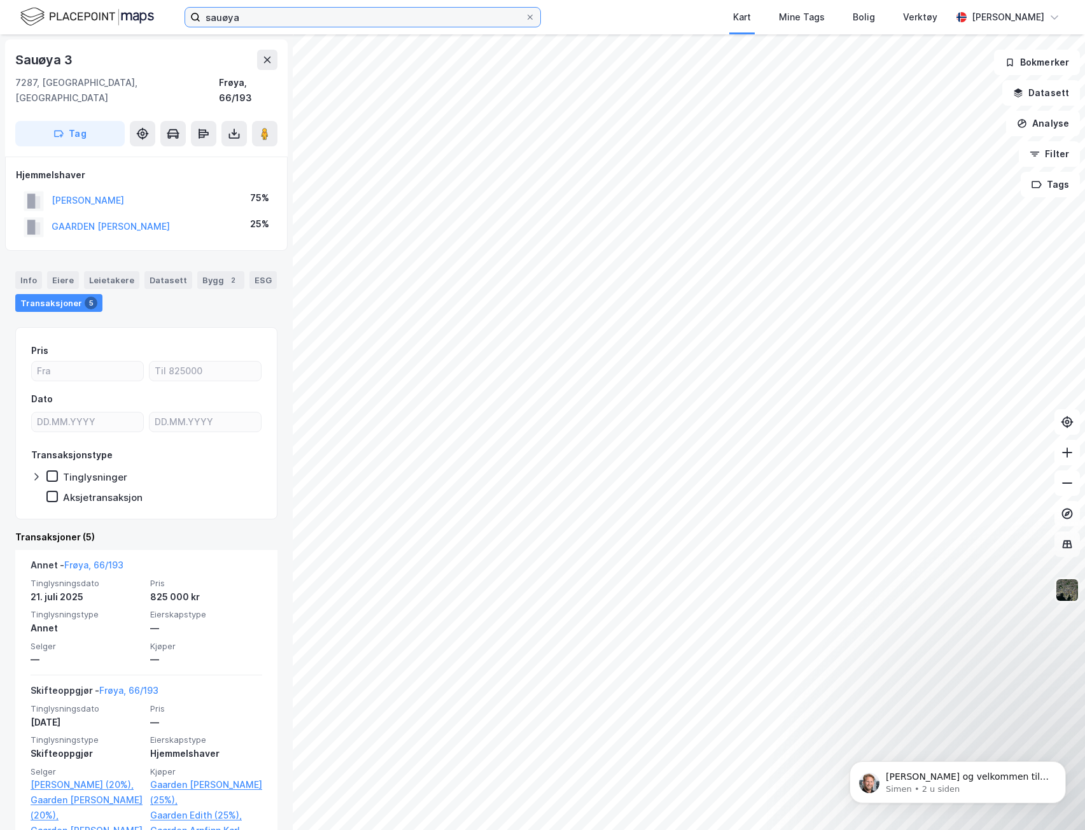
click at [262, 20] on input "sauøya" at bounding box center [363, 17] width 325 height 19
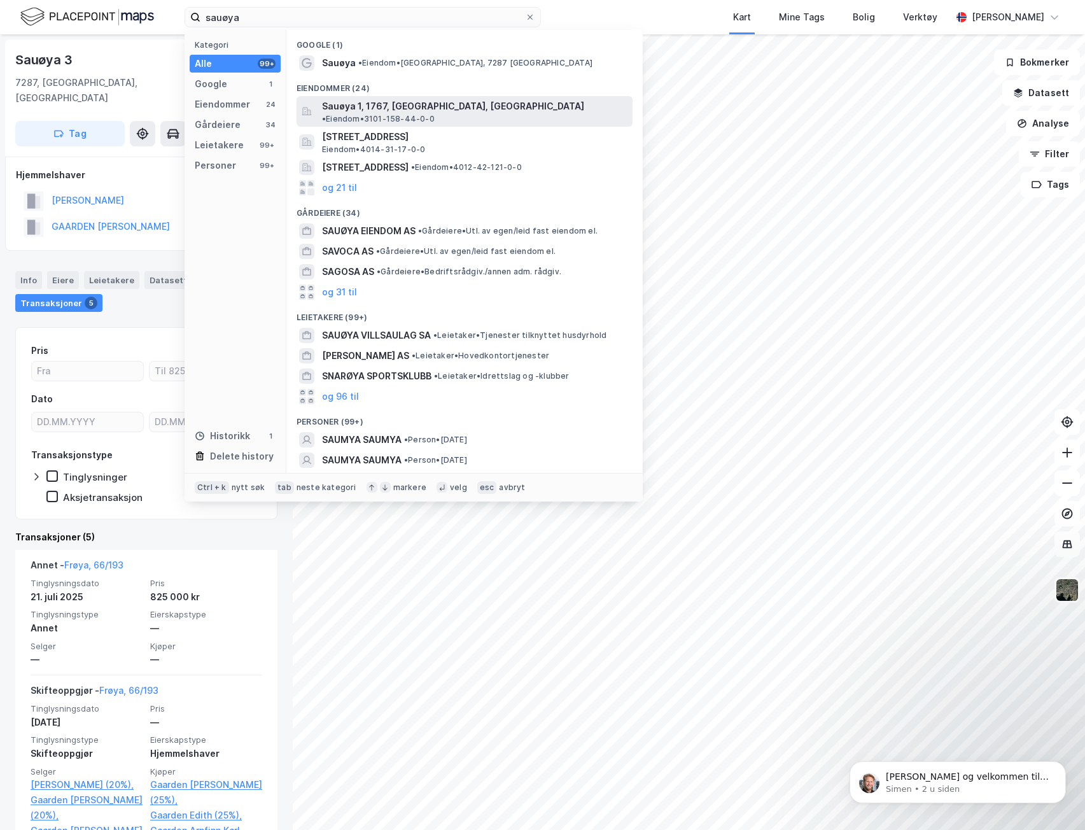
click at [435, 114] on span "• Eiendom • 3101-158-44-0-0" at bounding box center [378, 119] width 113 height 10
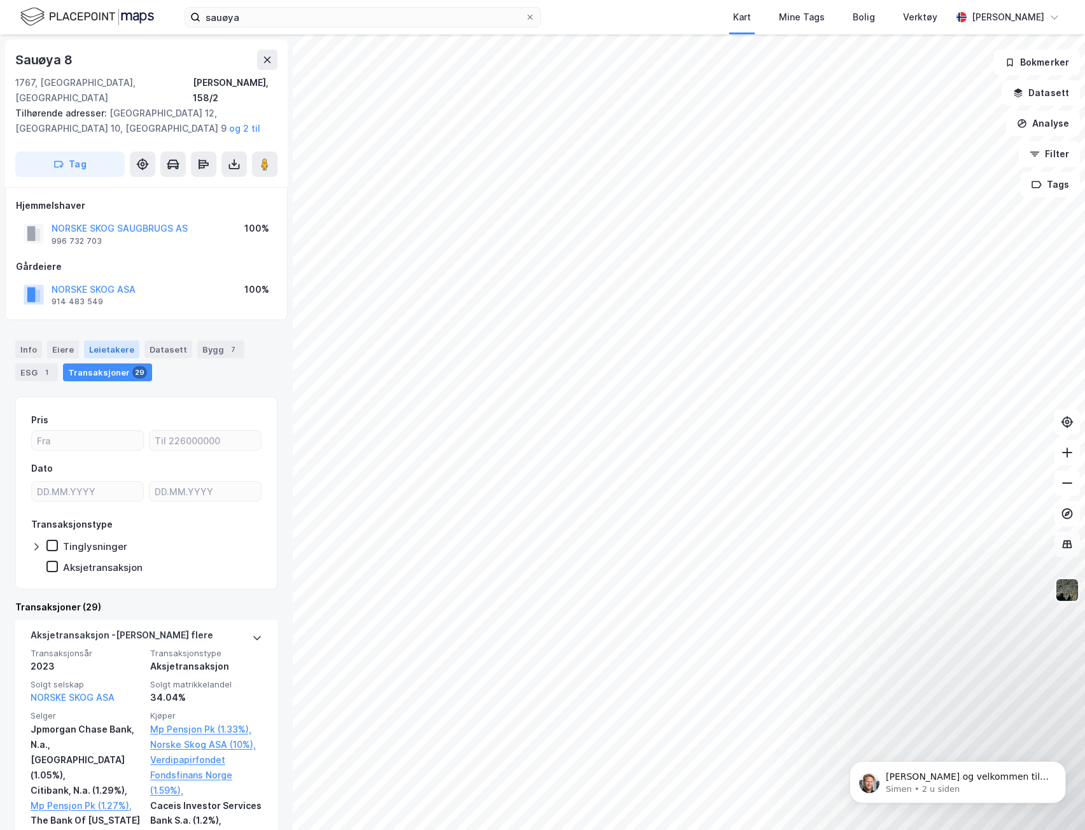
click at [109, 341] on div "Leietakere" at bounding box center [111, 350] width 55 height 18
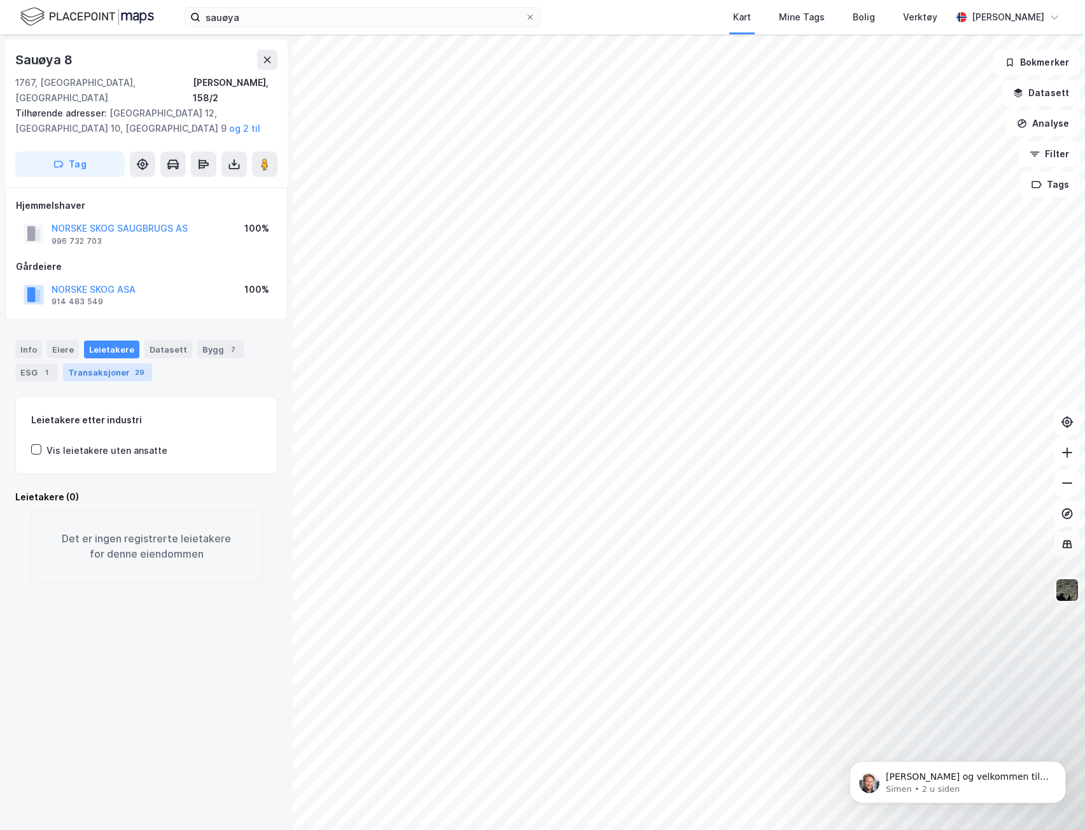
click at [110, 363] on div "Transaksjoner 29" at bounding box center [107, 372] width 89 height 18
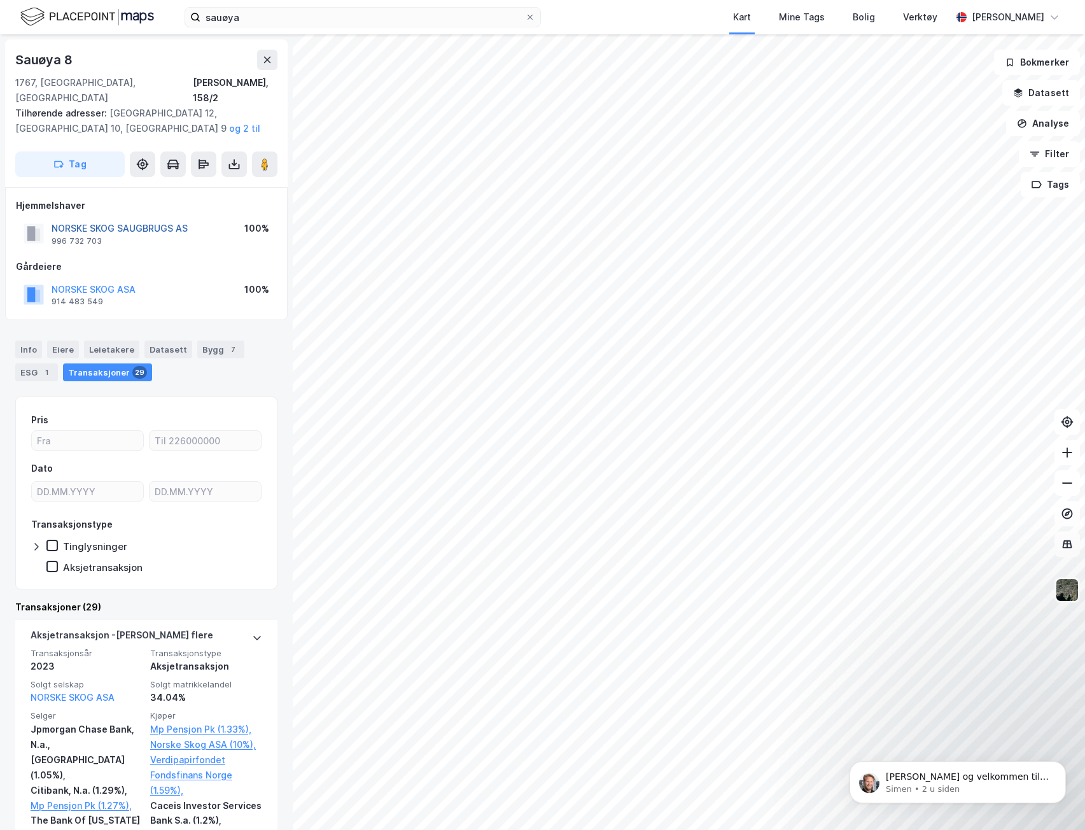
click at [0, 0] on button "NORSKE SKOG SAUGBRUGS AS" at bounding box center [0, 0] width 0 height 0
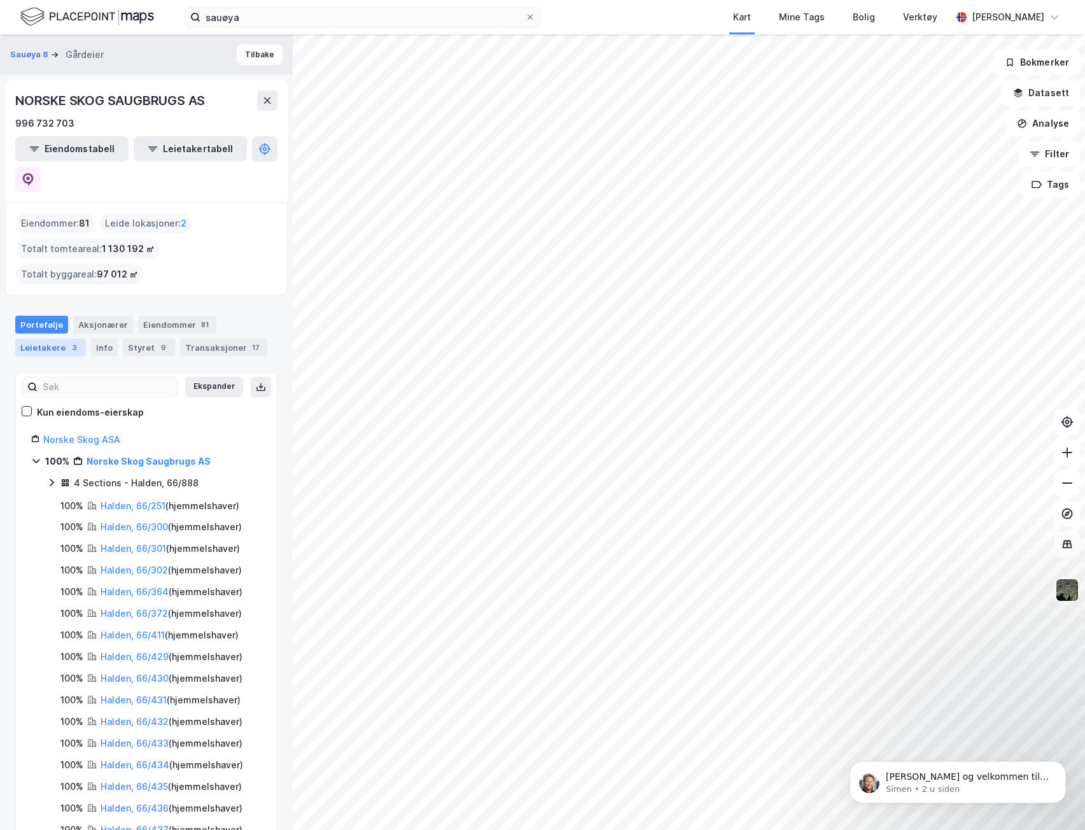
click at [41, 339] on div "Leietakere 3" at bounding box center [50, 348] width 71 height 18
